Goal: Navigation & Orientation: Find specific page/section

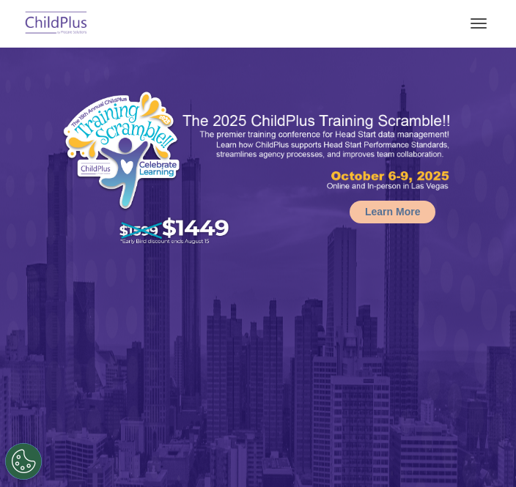
select select "MEDIUM"
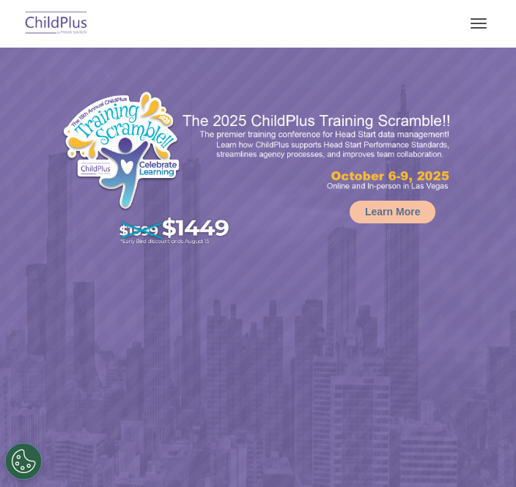
select select "MEDIUM"
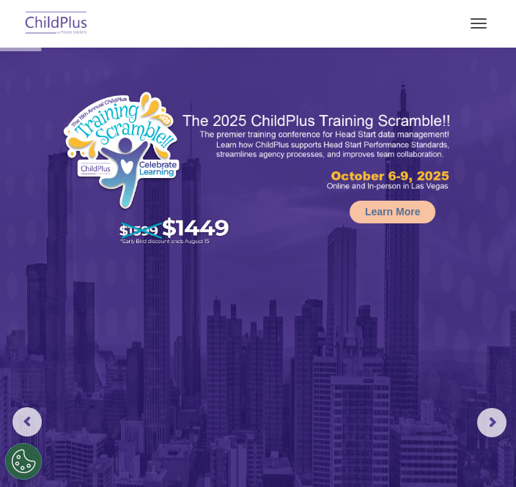
click at [487, 19] on button "button" at bounding box center [478, 23] width 31 height 23
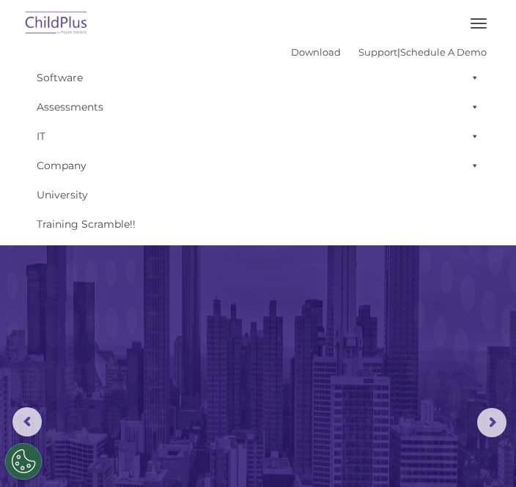
click at [305, 43] on div "Download Support | Schedule A Demo " at bounding box center [389, 52] width 196 height 22
click at [295, 56] on link "Download" at bounding box center [316, 52] width 50 height 12
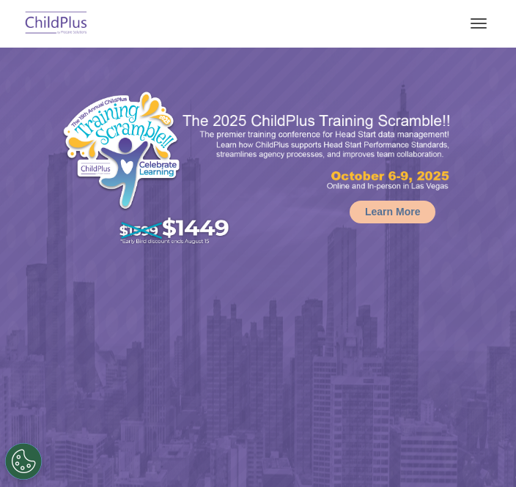
select select "MEDIUM"
